Goal: Task Accomplishment & Management: Use online tool/utility

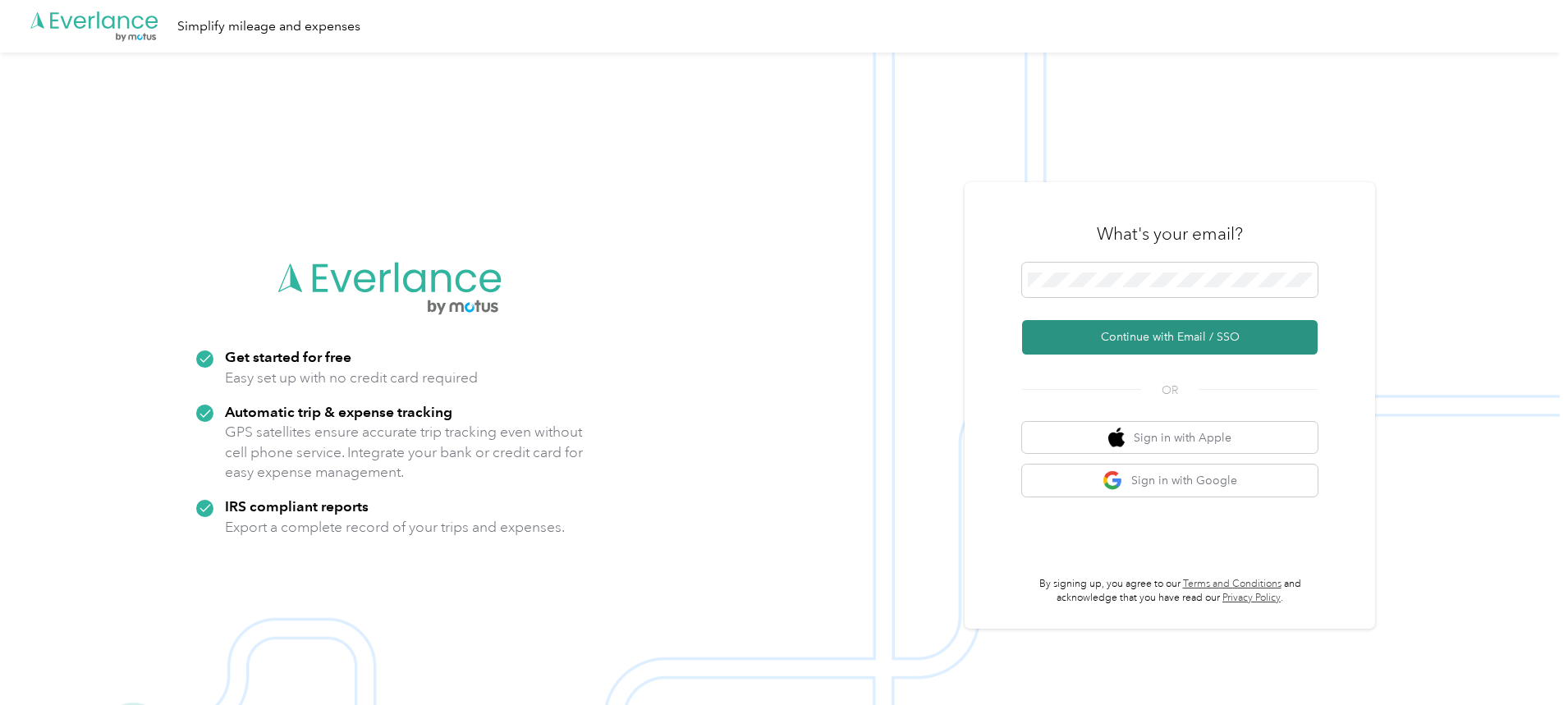
click at [1218, 348] on button "Continue with Email / SSO" at bounding box center [1170, 337] width 295 height 35
click at [1170, 339] on button "Continue with Email / SSO" at bounding box center [1170, 337] width 295 height 35
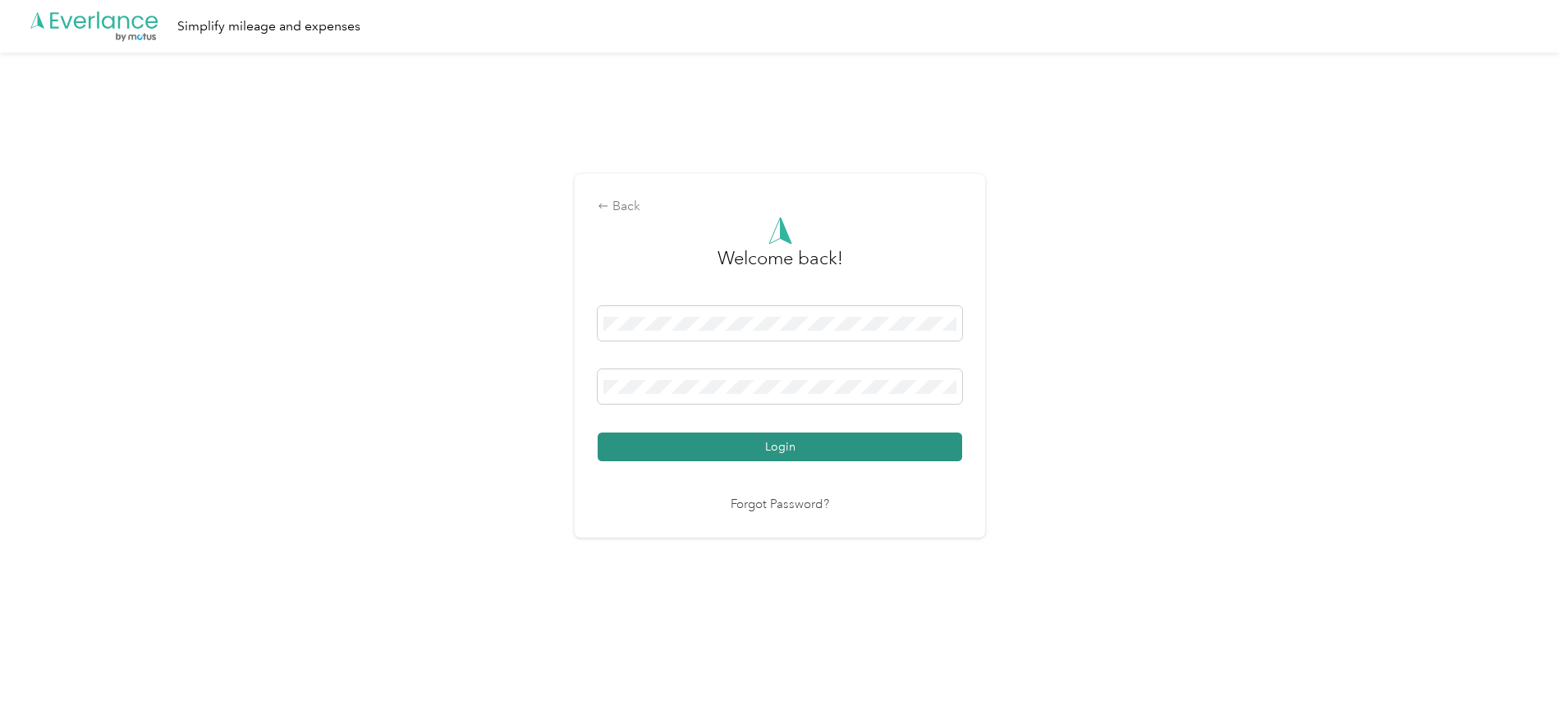
click at [804, 444] on button "Login" at bounding box center [780, 447] width 364 height 28
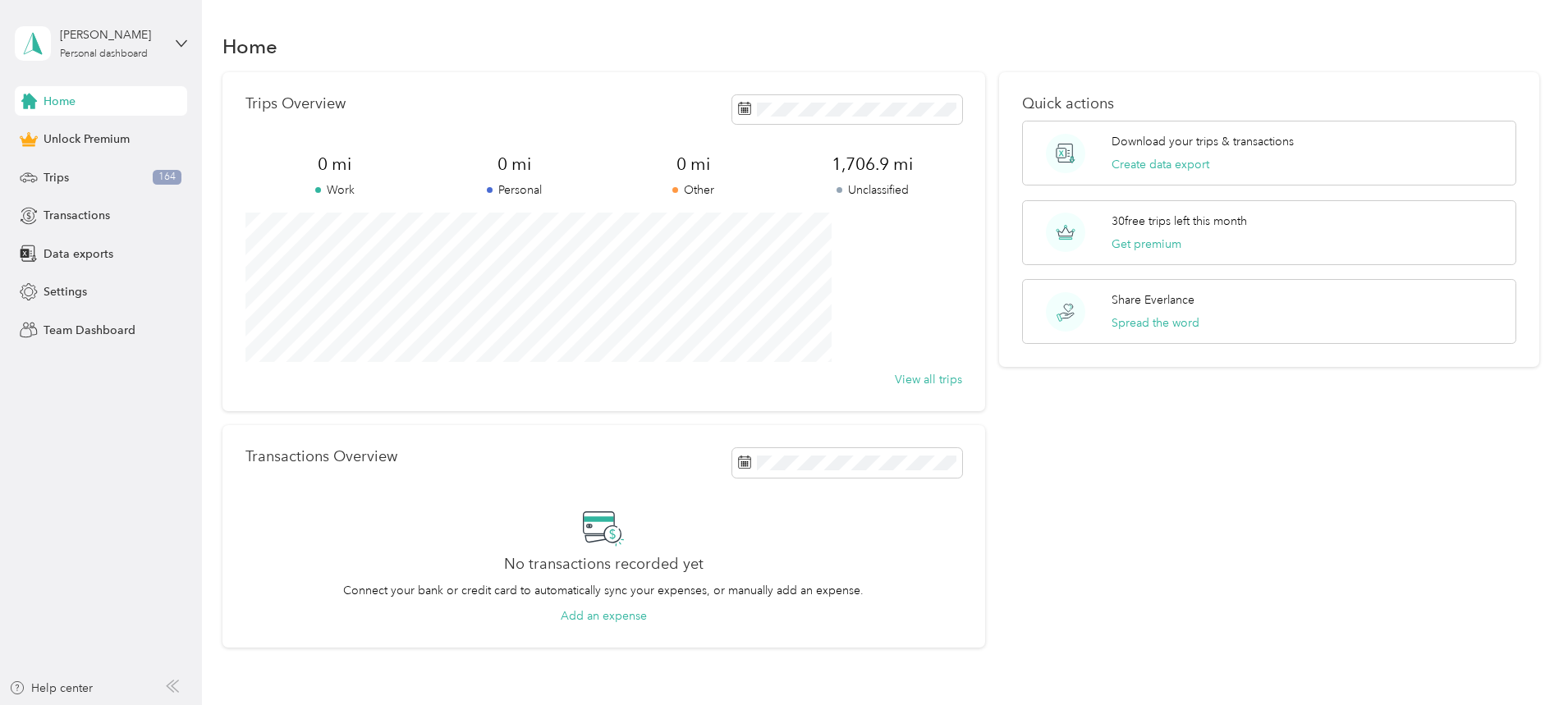
click at [91, 192] on div "Home Unlock Premium Trips 164 Transactions Data exports Settings Team Dashboard" at bounding box center [101, 215] width 172 height 259
click at [84, 180] on div "Trips 164" at bounding box center [101, 177] width 172 height 29
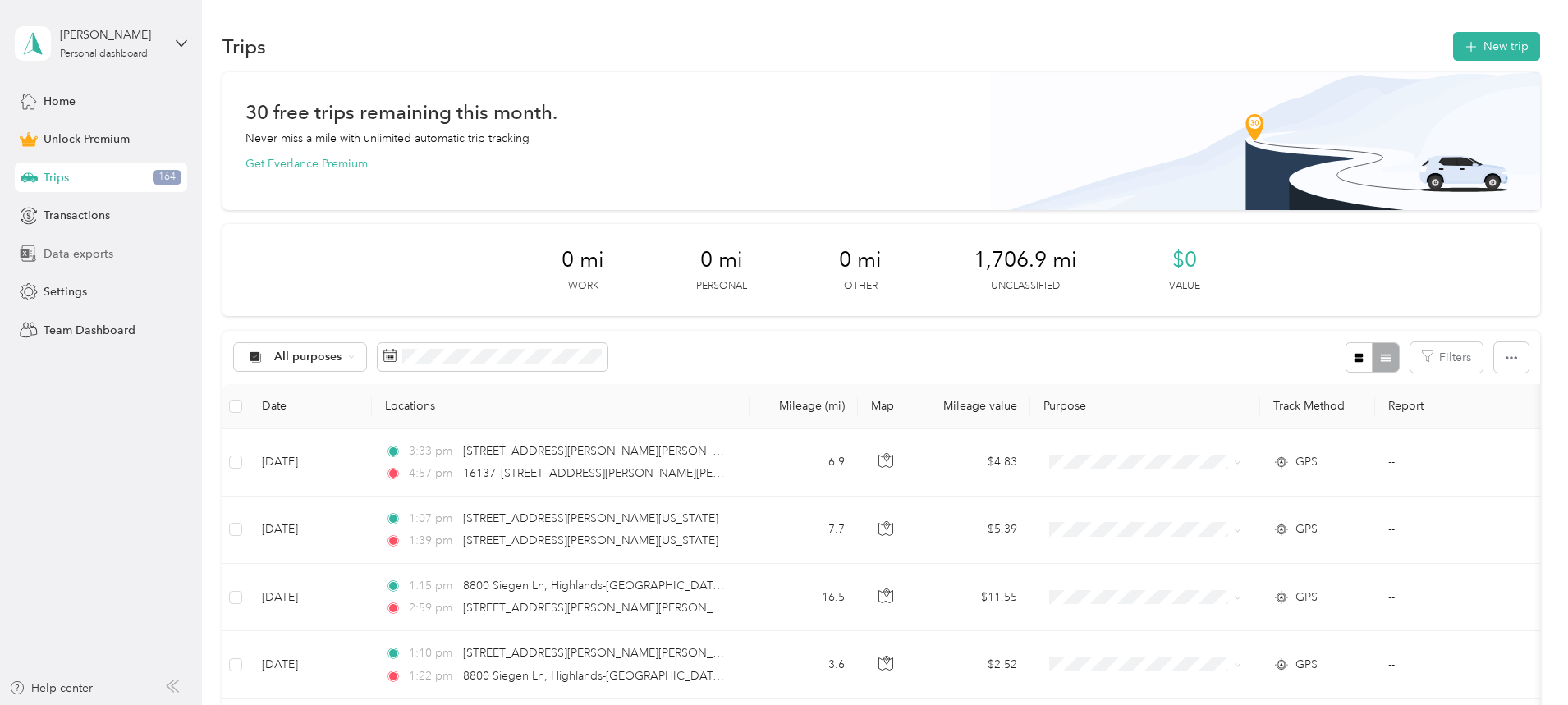
click at [164, 263] on div "Data exports" at bounding box center [101, 253] width 172 height 29
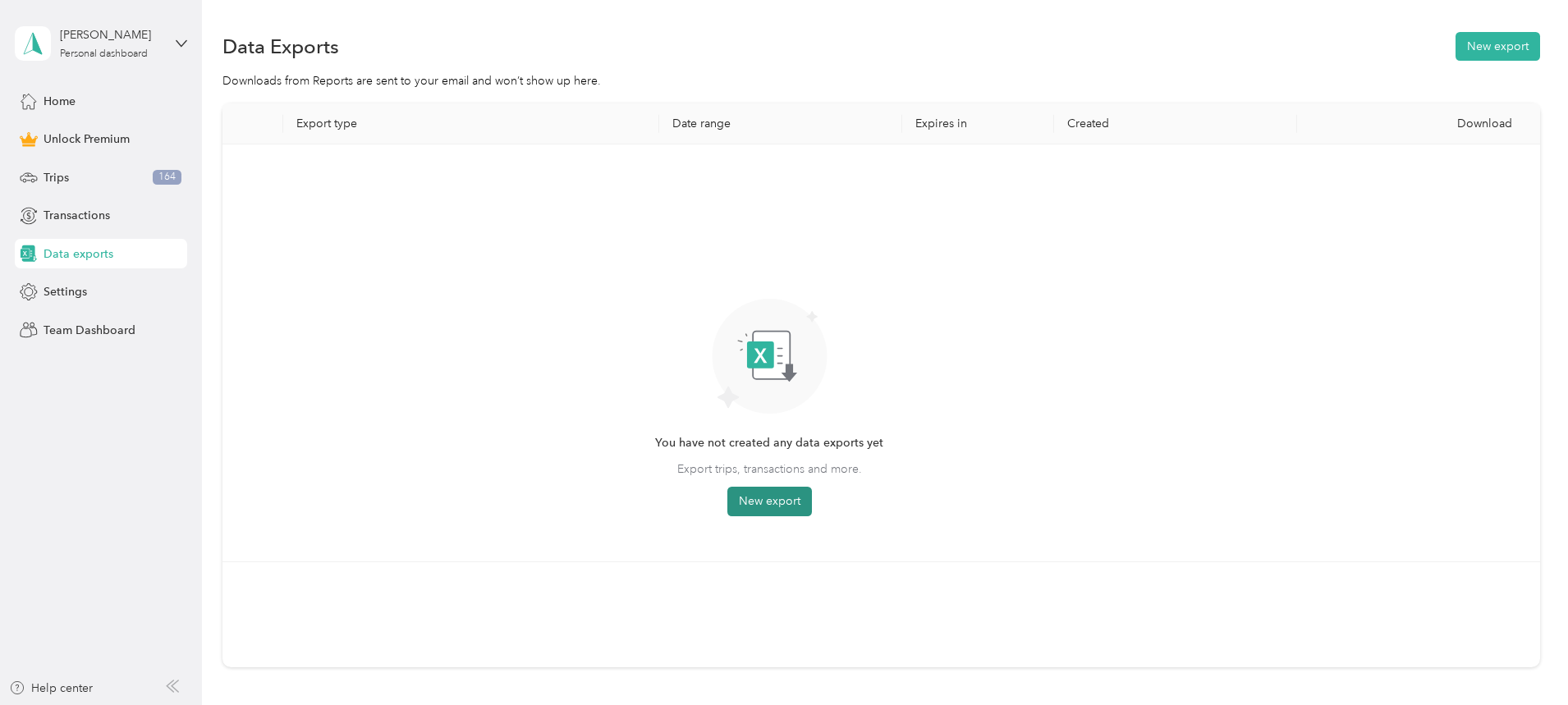
click at [812, 511] on button "New export" at bounding box center [769, 501] width 84 height 29
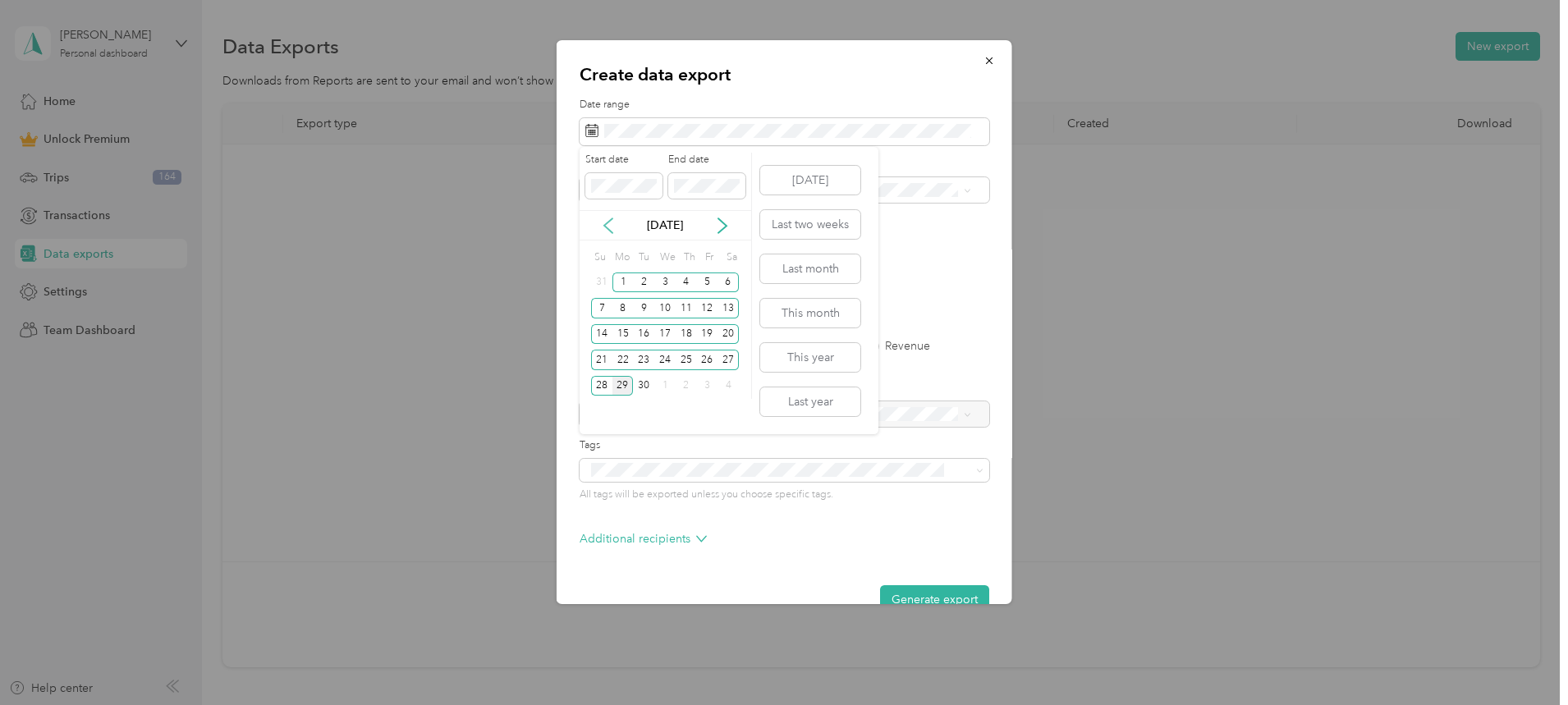
click at [605, 220] on icon at bounding box center [608, 226] width 16 height 16
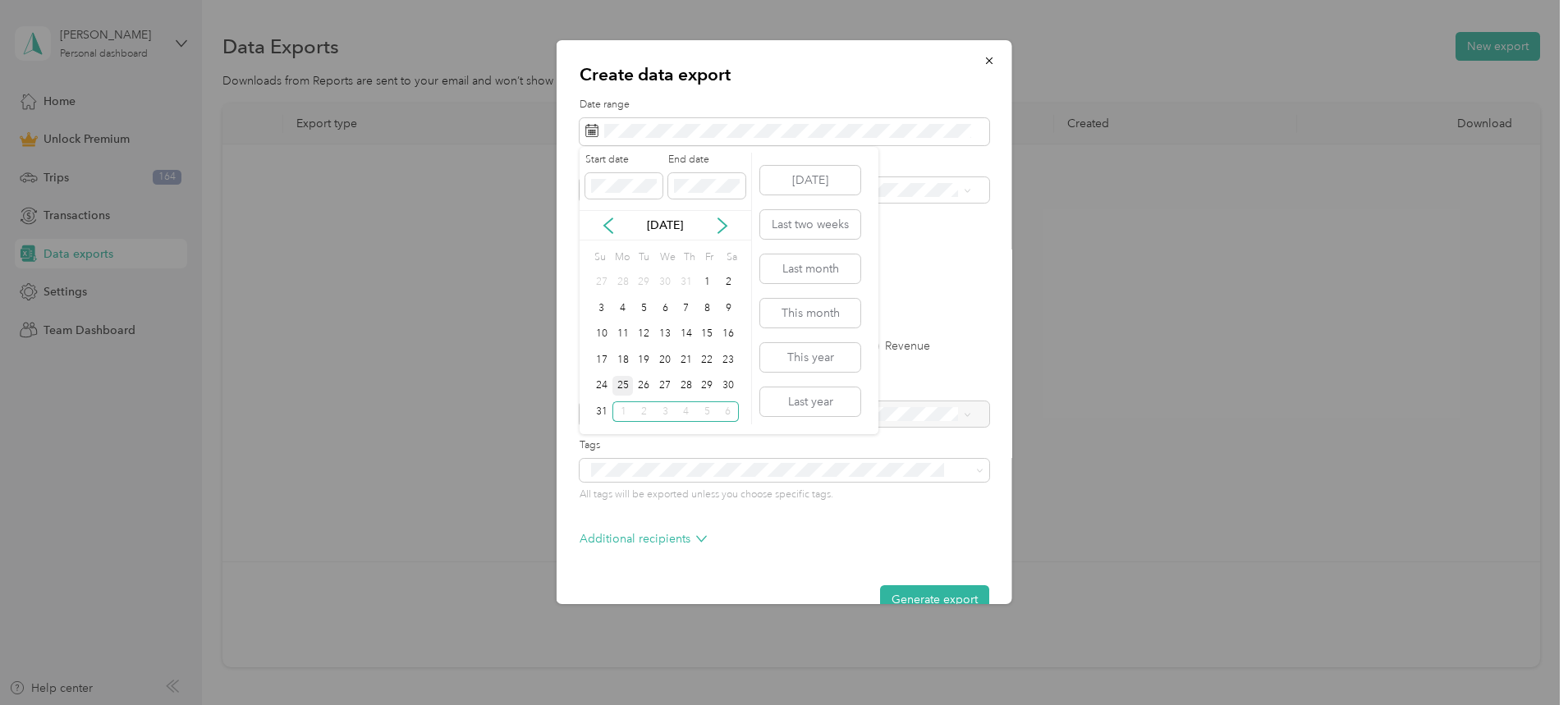
click at [624, 384] on div "25" at bounding box center [623, 386] width 21 height 20
click at [677, 223] on p "[DATE]" at bounding box center [665, 225] width 69 height 17
click at [722, 222] on icon at bounding box center [722, 226] width 8 height 15
click at [627, 384] on div "29" at bounding box center [623, 386] width 21 height 20
click at [892, 590] on button "Generate export" at bounding box center [934, 599] width 109 height 28
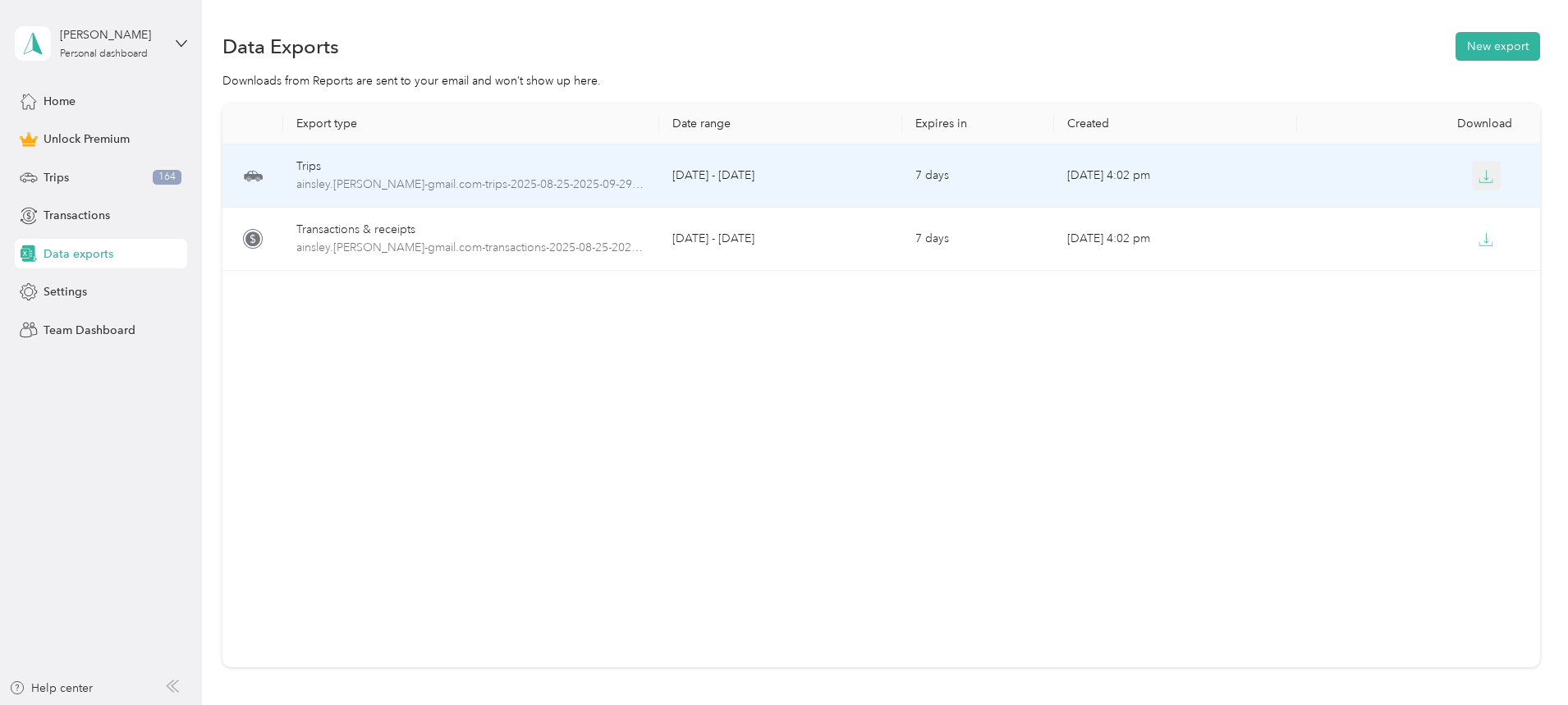
click at [1472, 189] on button "button" at bounding box center [1486, 175] width 29 height 29
